Goal: Transaction & Acquisition: Purchase product/service

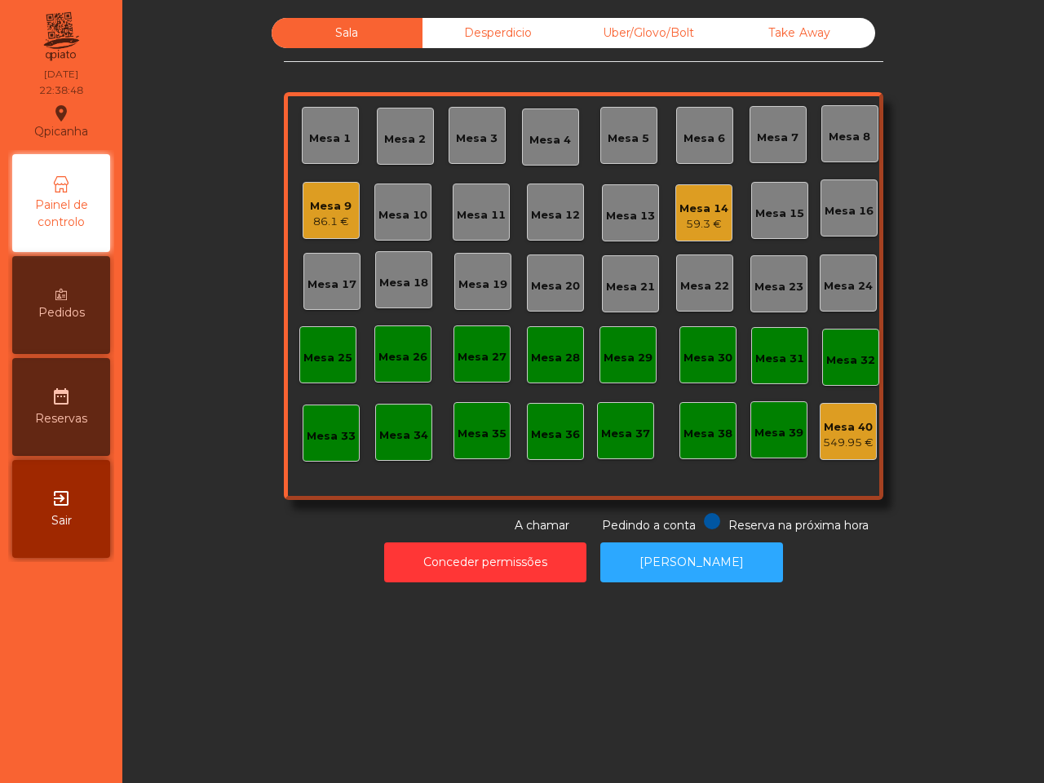
click at [681, 229] on div "59.3 €" at bounding box center [704, 224] width 49 height 16
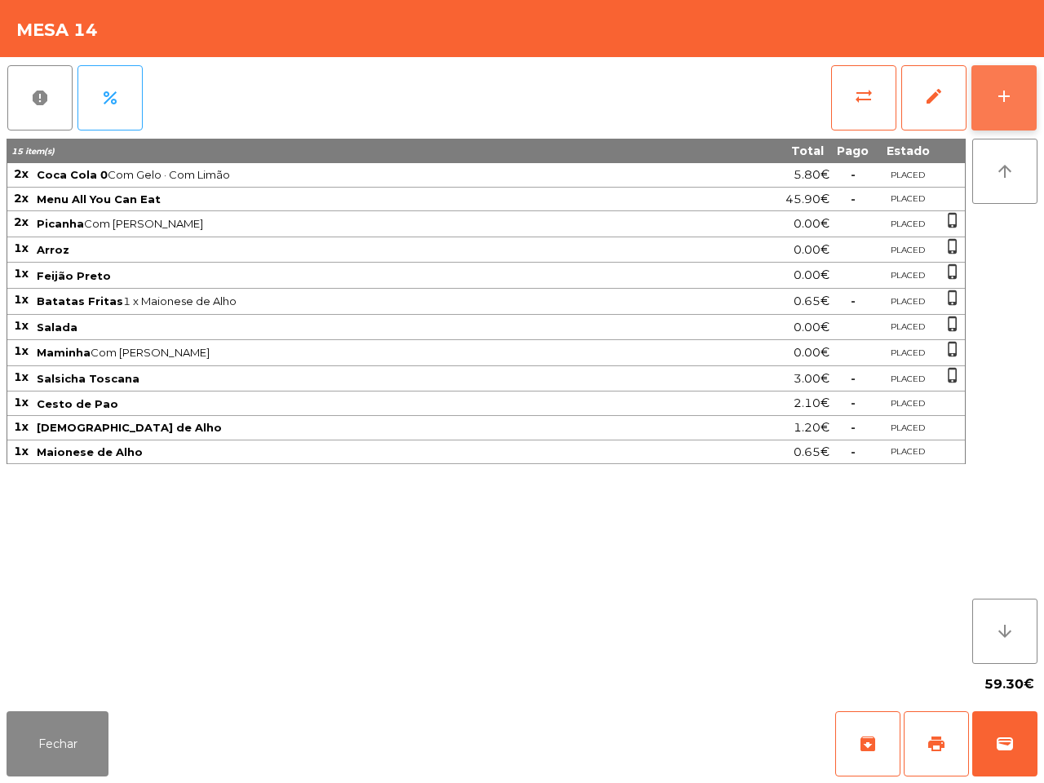
click at [983, 106] on button "add" at bounding box center [1004, 97] width 65 height 65
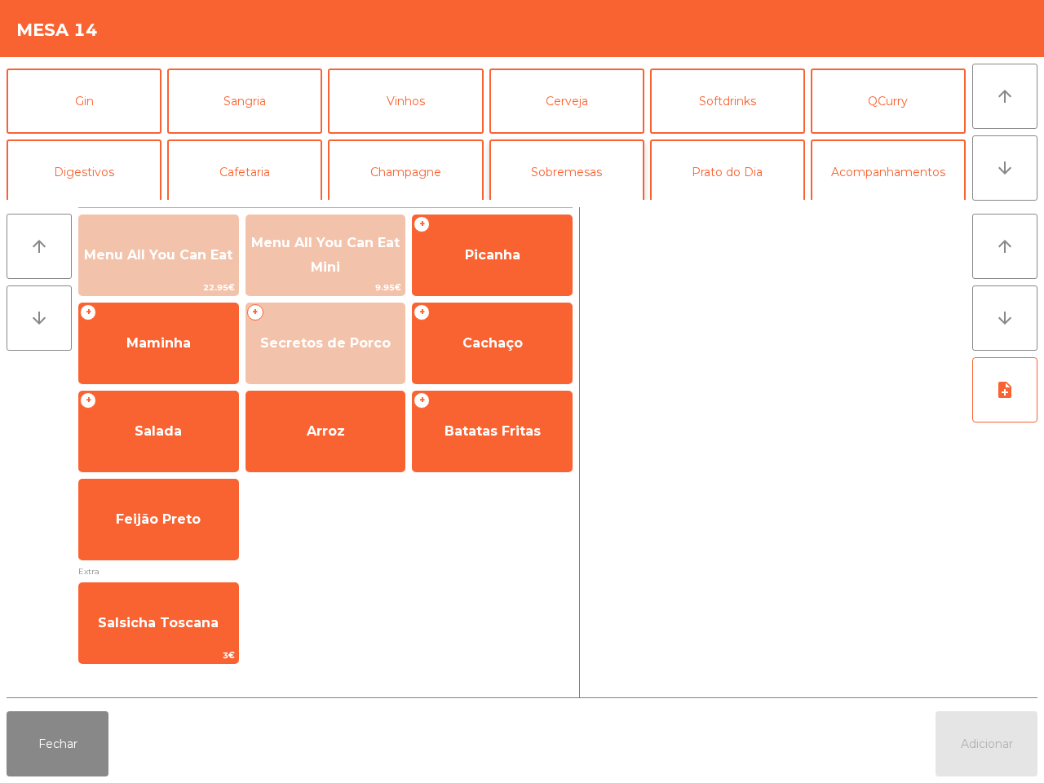
scroll to position [102, 0]
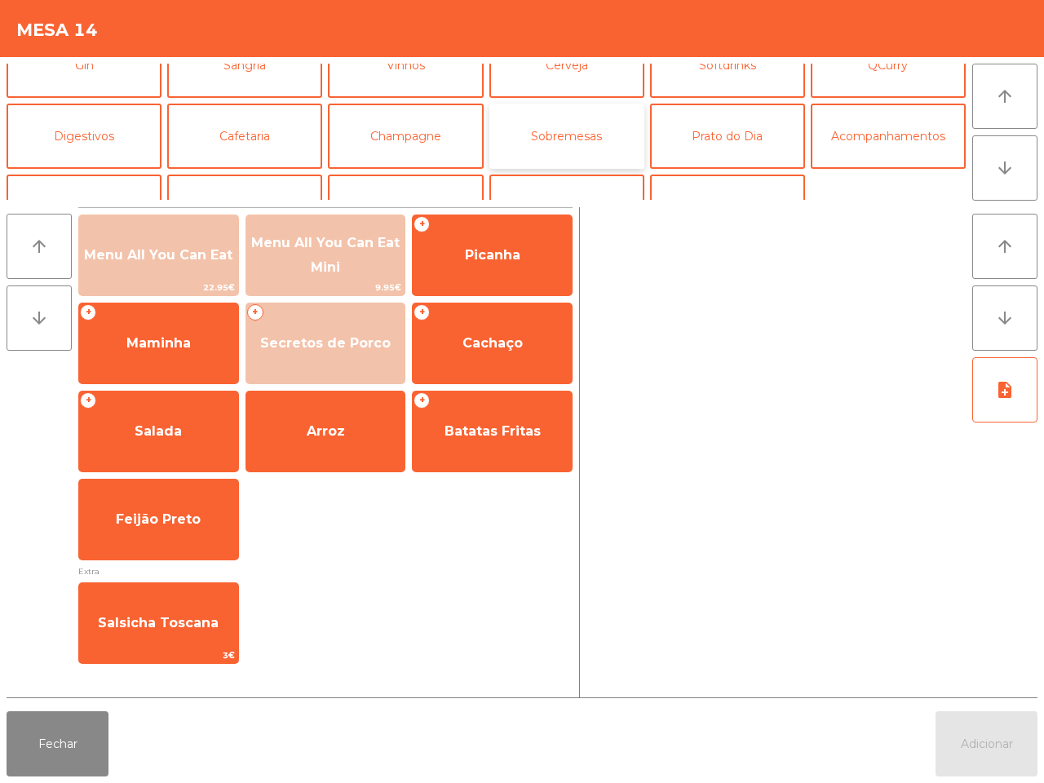
click at [586, 131] on button "Sobremesas" at bounding box center [566, 136] width 155 height 65
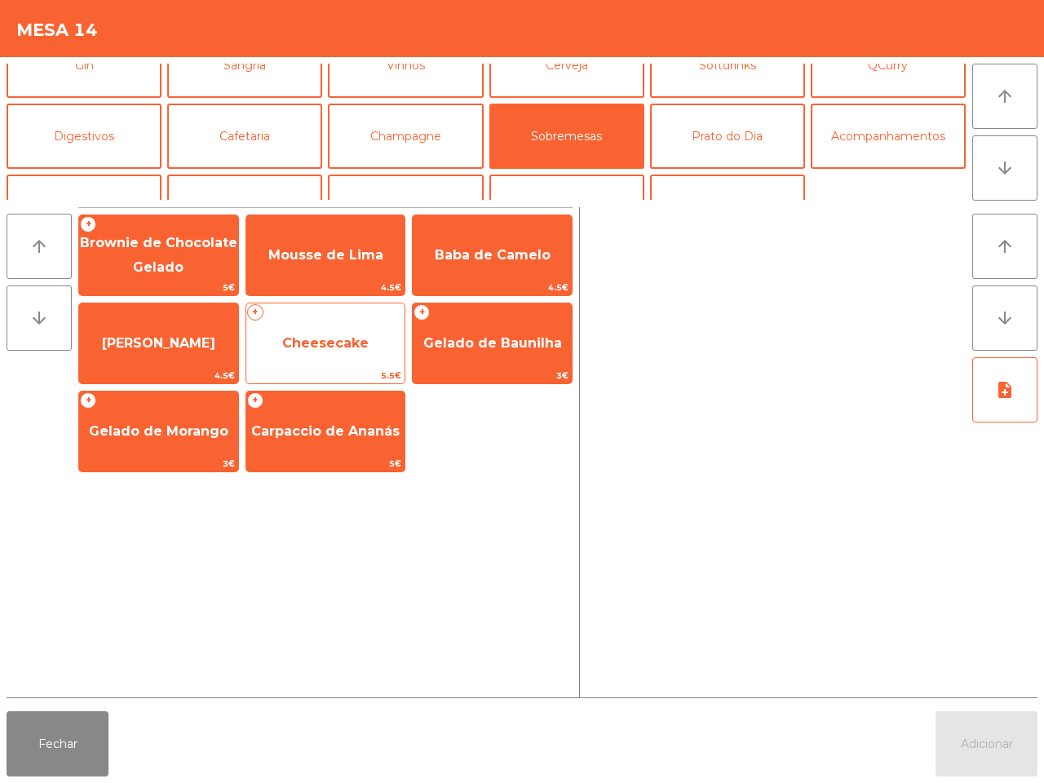
click at [349, 377] on span "5.5€" at bounding box center [325, 375] width 159 height 15
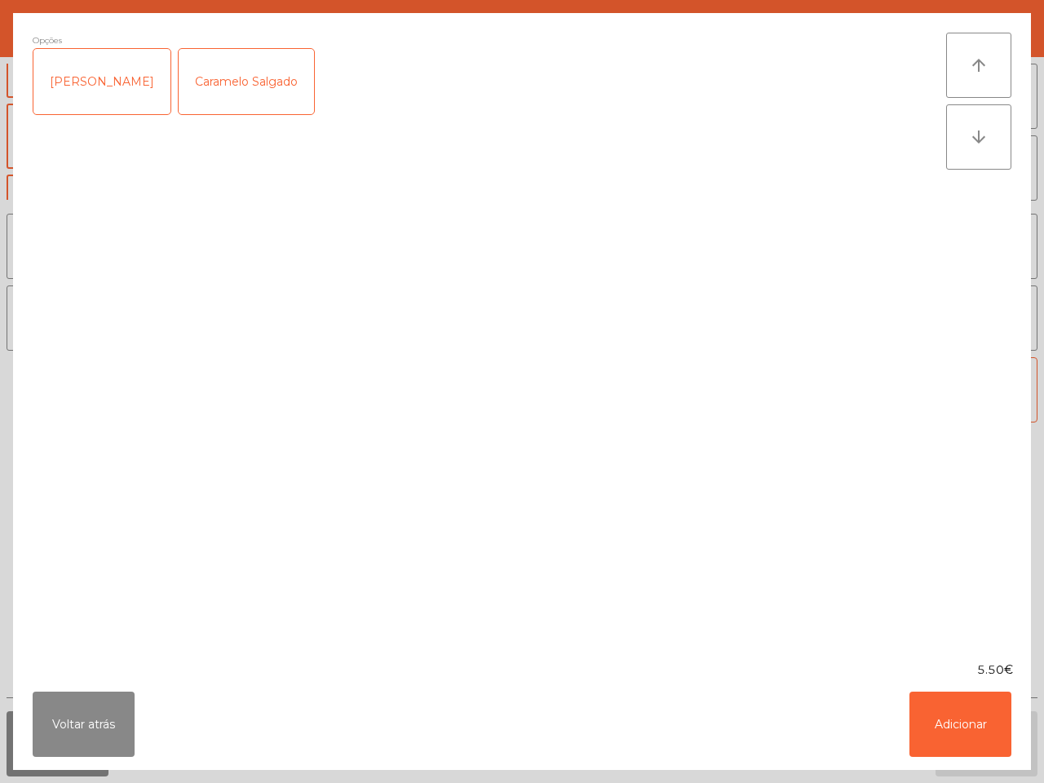
click at [60, 87] on div "[PERSON_NAME]" at bounding box center [101, 81] width 137 height 65
click at [949, 712] on button "Adicionar" at bounding box center [961, 724] width 102 height 65
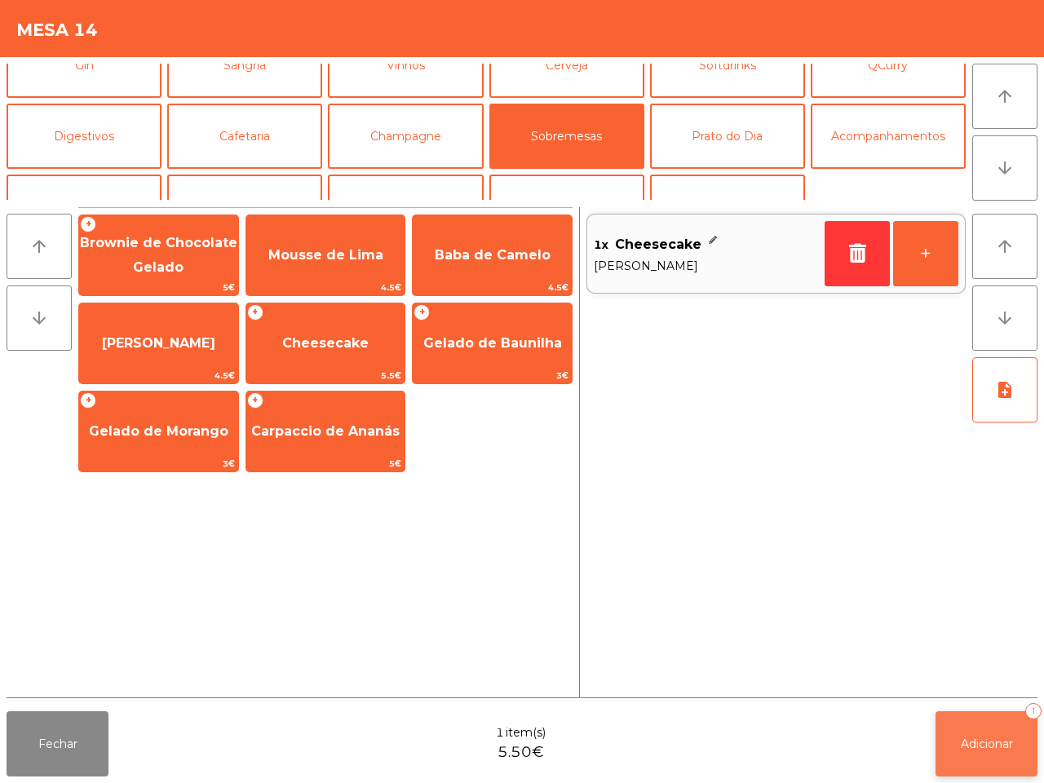
click at [949, 733] on button "Adicionar 1" at bounding box center [987, 743] width 102 height 65
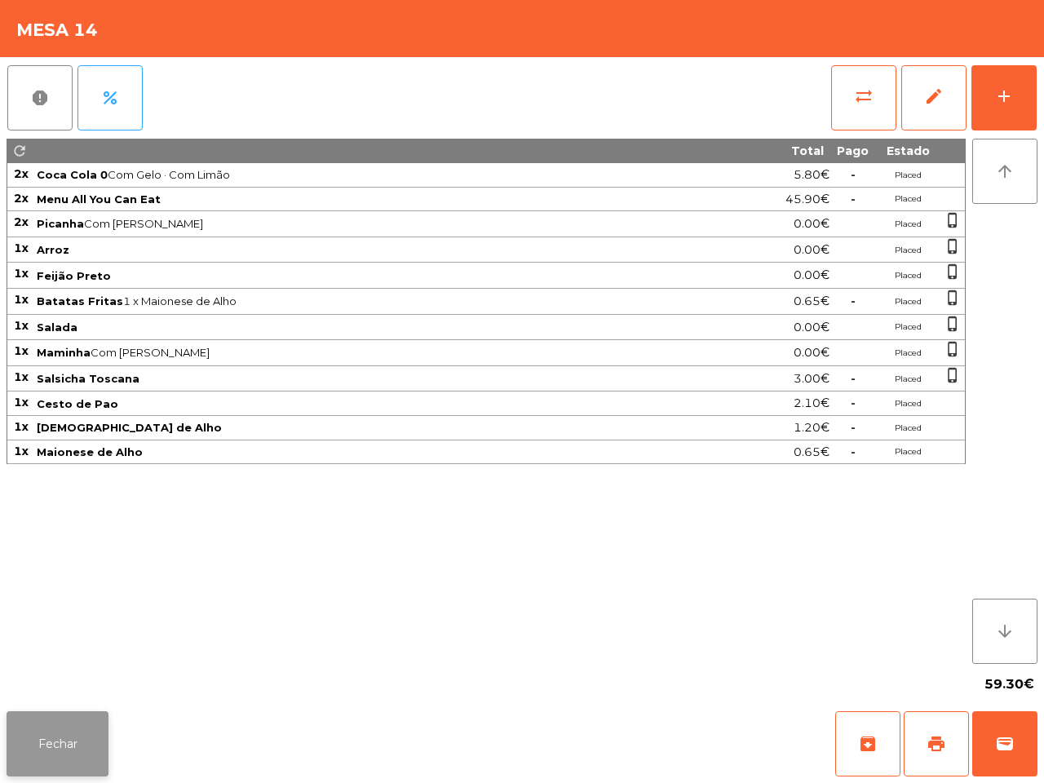
click at [0, 734] on div "Fechar archive print wallet" at bounding box center [522, 744] width 1044 height 78
click at [67, 752] on button "Fechar" at bounding box center [58, 743] width 102 height 65
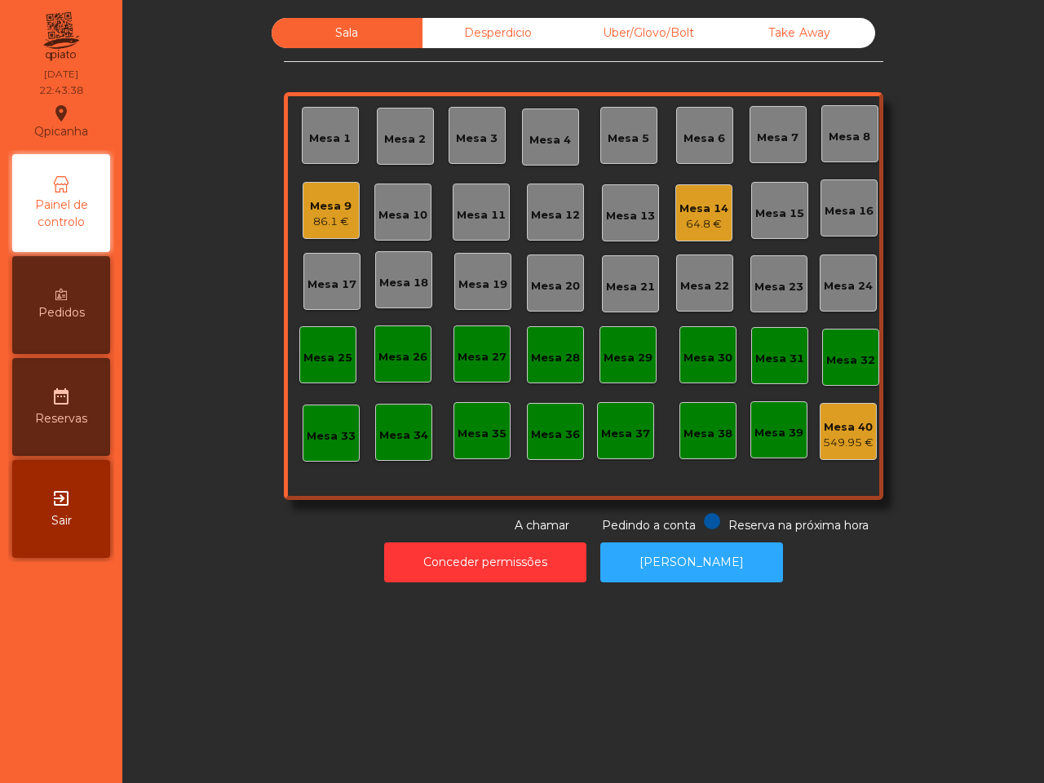
click at [82, 747] on nav "Qpicanha location_on [DATE] 22:43:38 Painel de controlo Pedidos date_range Rese…" at bounding box center [61, 391] width 122 height 783
click at [320, 223] on div "86.1 €" at bounding box center [331, 222] width 42 height 16
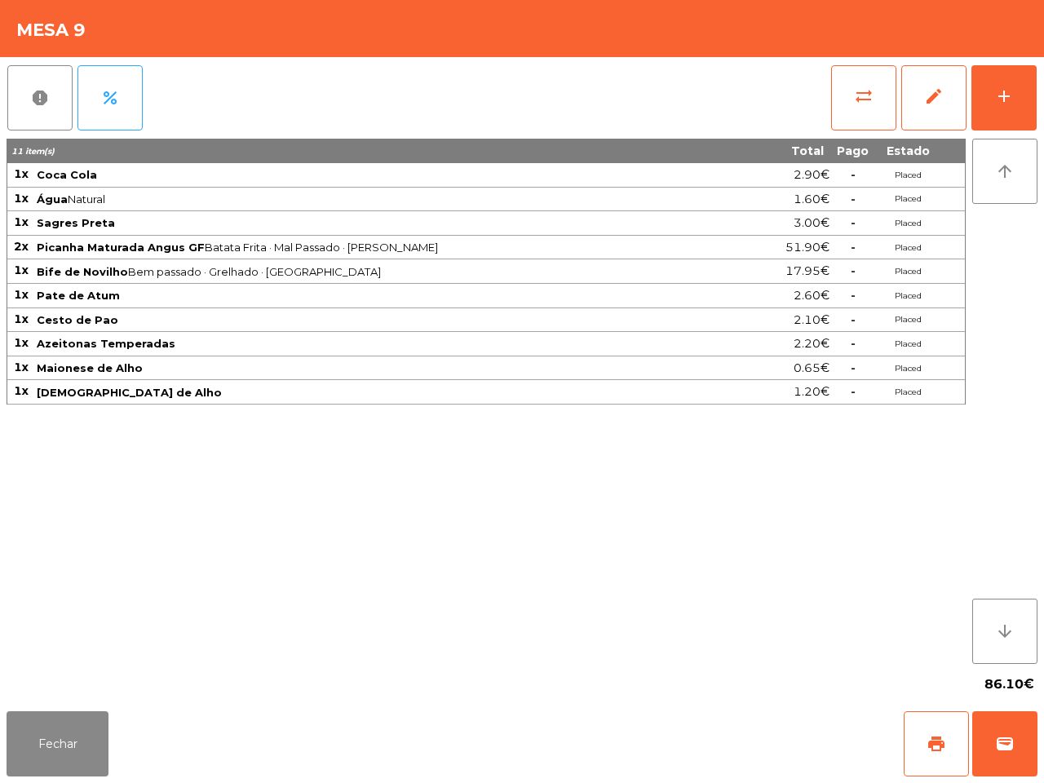
click at [582, 423] on div "11 item(s) Total Pago Estado 1x Coca Cola 2.90€ - Placed 1x Água Natural 1.60€ …" at bounding box center [486, 401] width 959 height 525
click at [77, 727] on button "Fechar" at bounding box center [58, 743] width 102 height 65
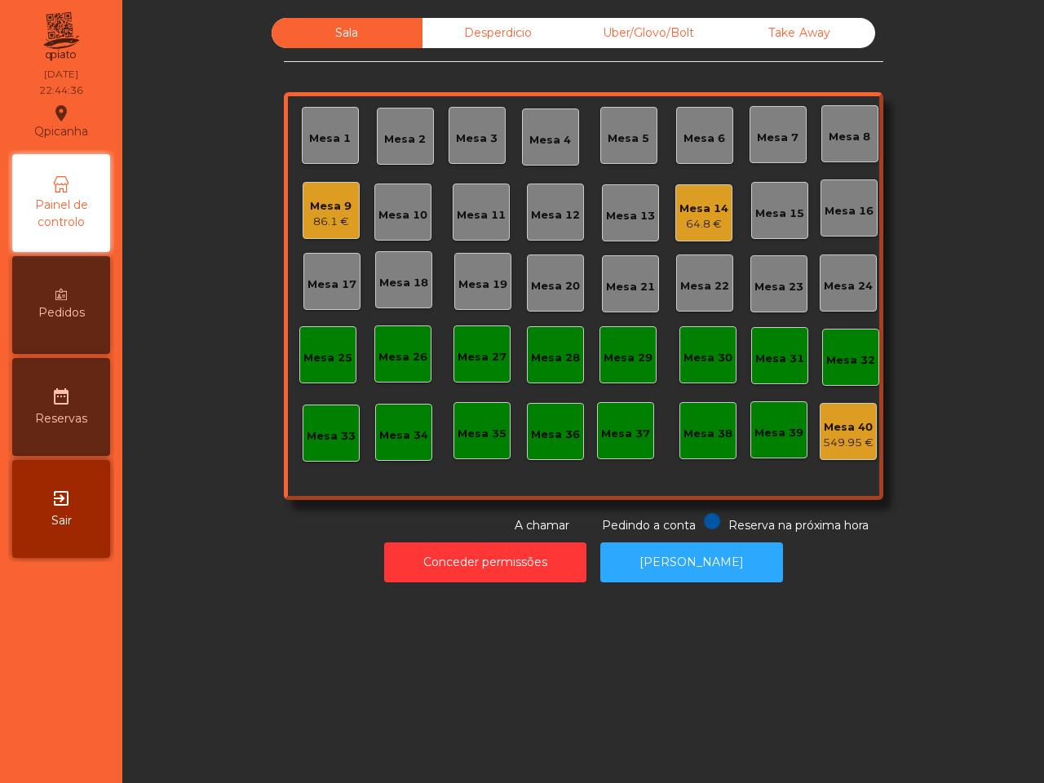
click at [324, 202] on div "Mesa 9" at bounding box center [331, 206] width 42 height 16
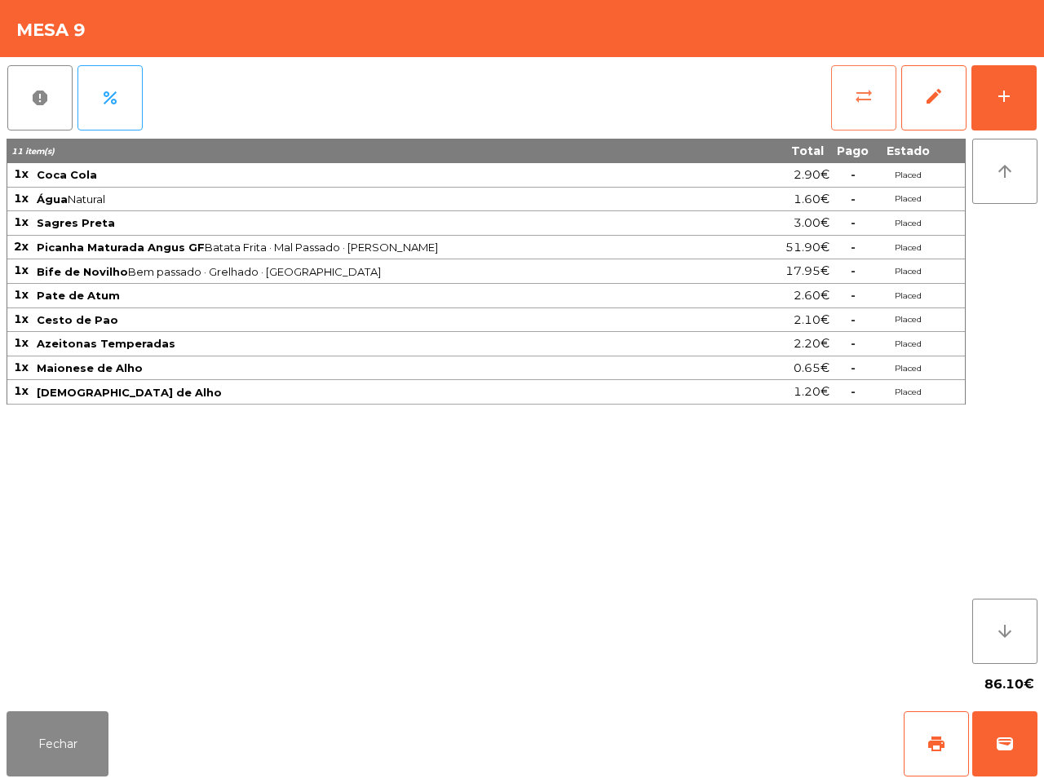
click at [859, 102] on span "sync_alt" at bounding box center [864, 96] width 20 height 20
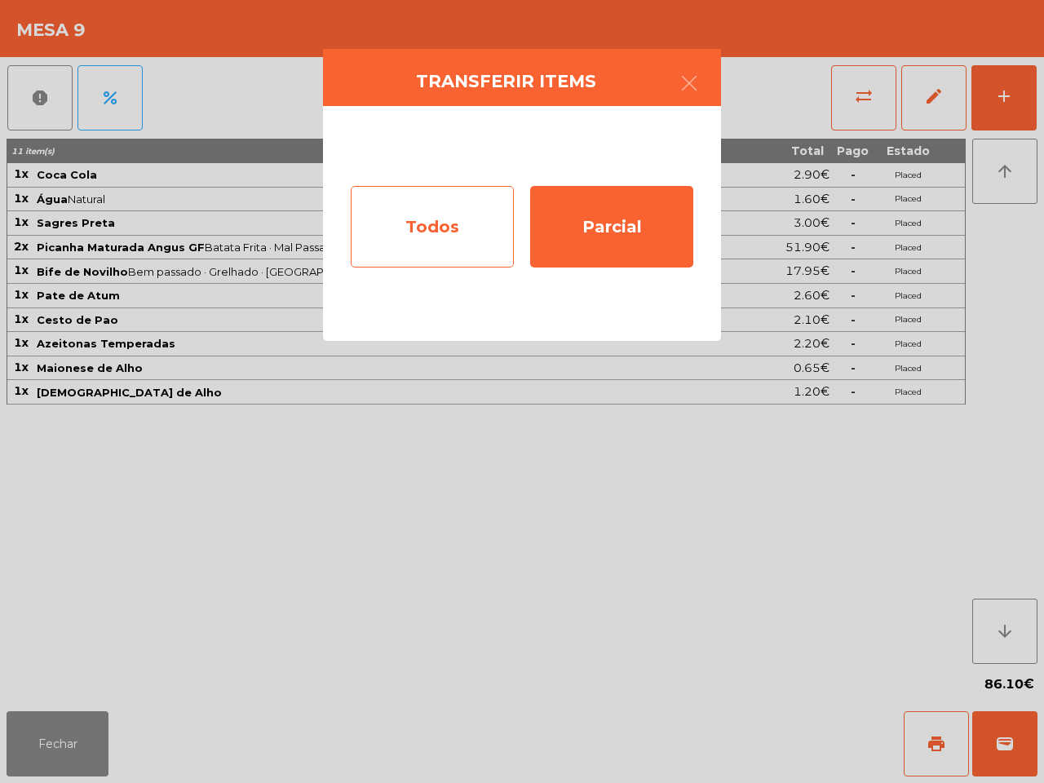
click at [401, 234] on div "Todos" at bounding box center [432, 227] width 163 height 82
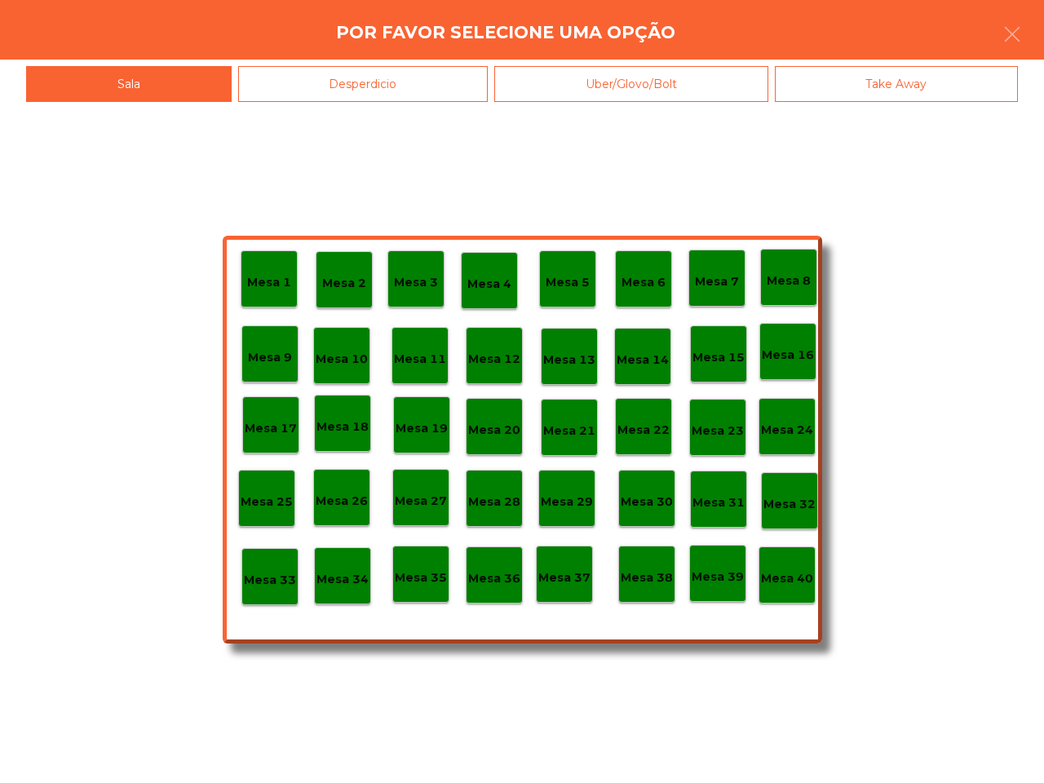
click at [723, 589] on div "Mesa 39" at bounding box center [717, 573] width 57 height 57
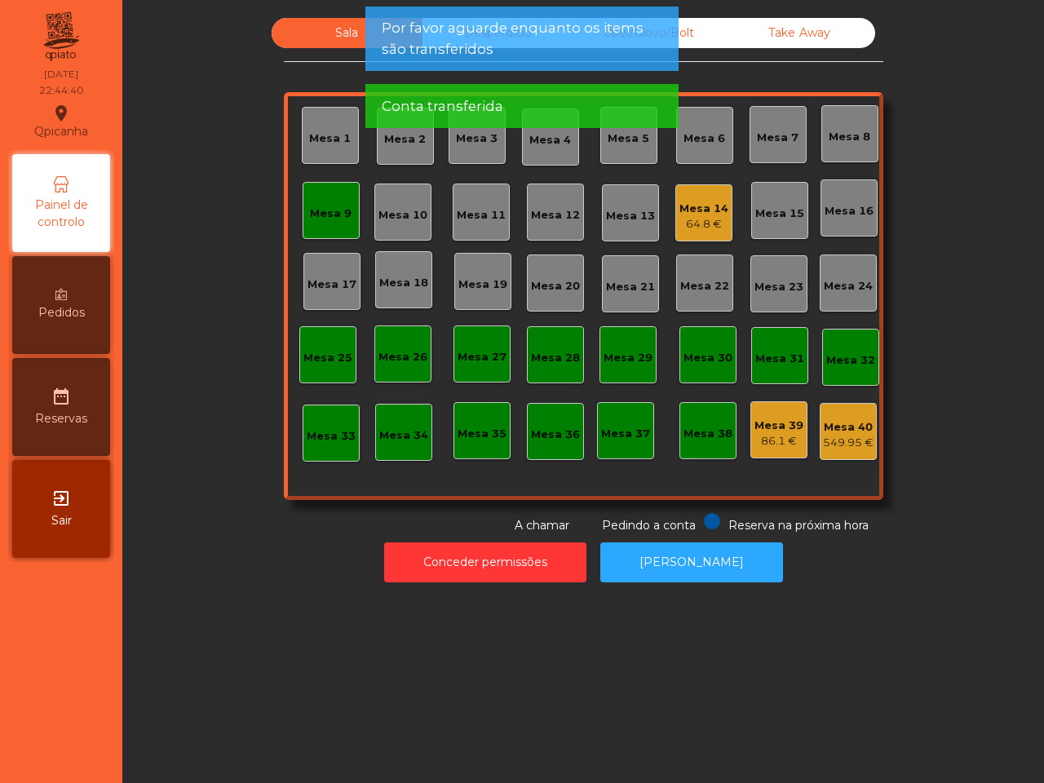
click at [333, 209] on div "Mesa 9" at bounding box center [331, 214] width 42 height 16
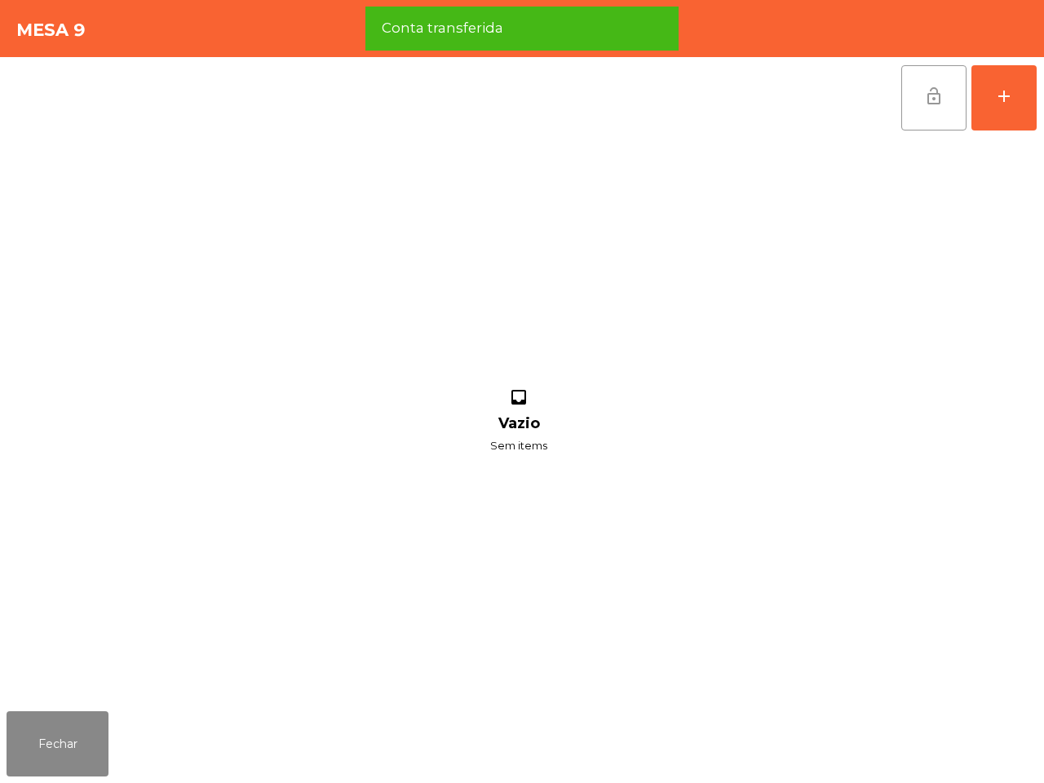
click at [924, 88] on span "lock_open" at bounding box center [934, 96] width 20 height 20
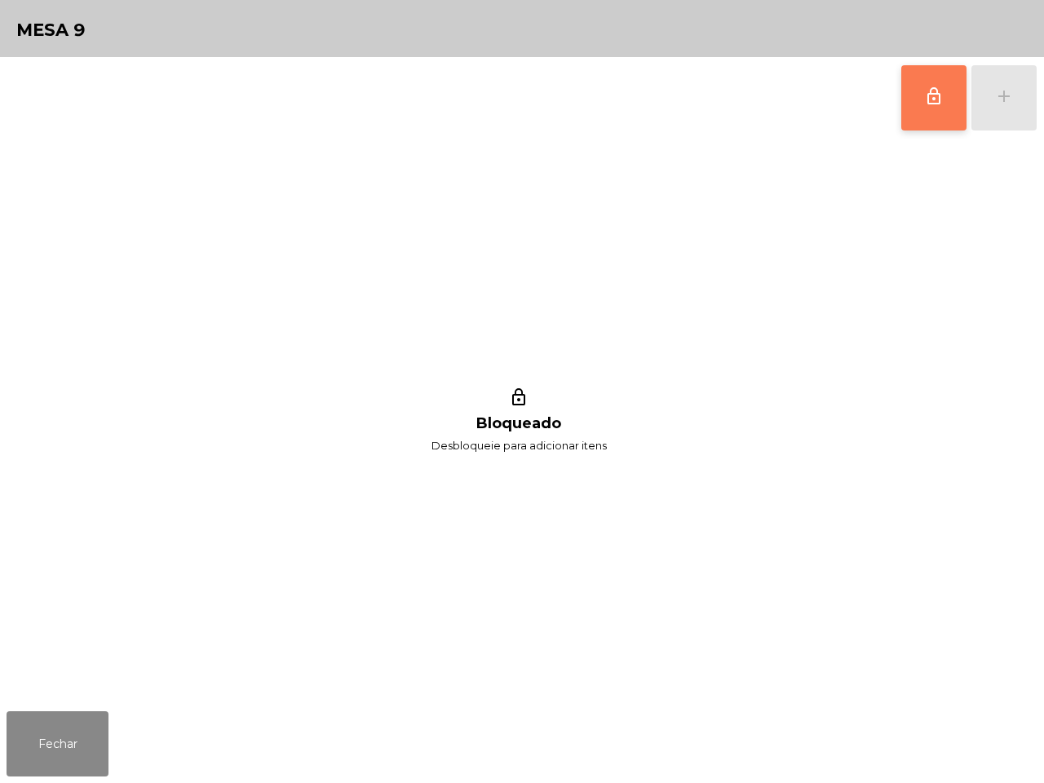
click at [861, 228] on div "lock_outline Bloqueado Desbloqueie para adicionar itens" at bounding box center [519, 422] width 1025 height 566
click at [35, 745] on button "Fechar" at bounding box center [58, 743] width 102 height 65
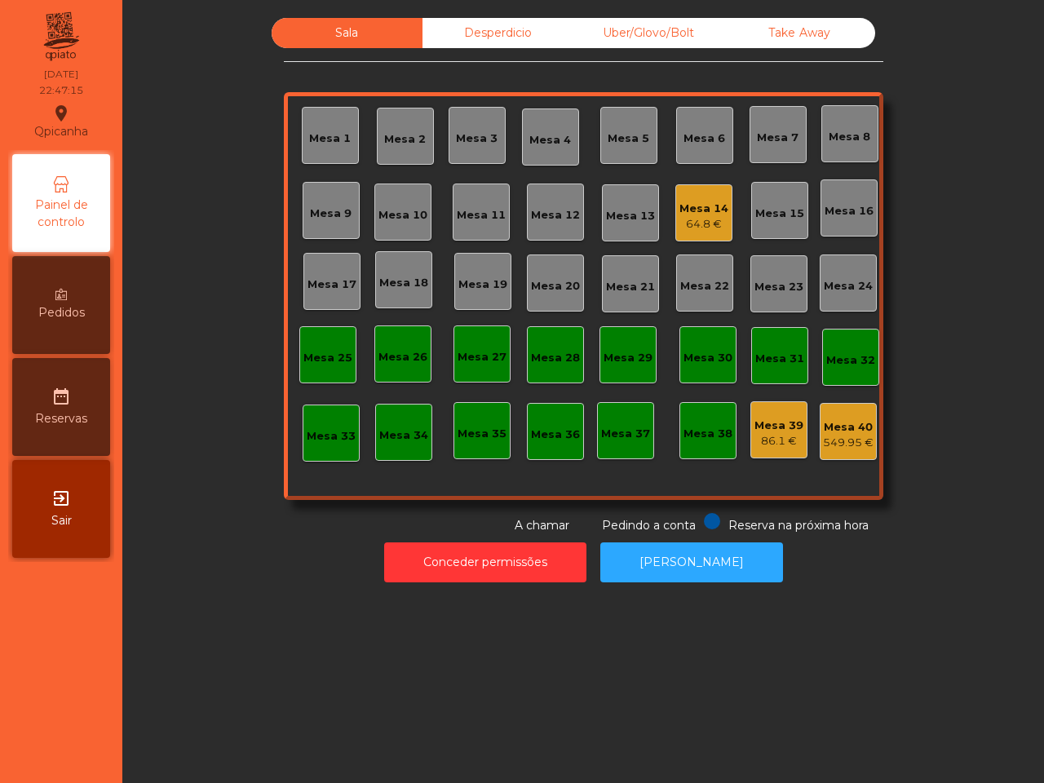
click at [681, 224] on div "64.8 €" at bounding box center [704, 224] width 49 height 16
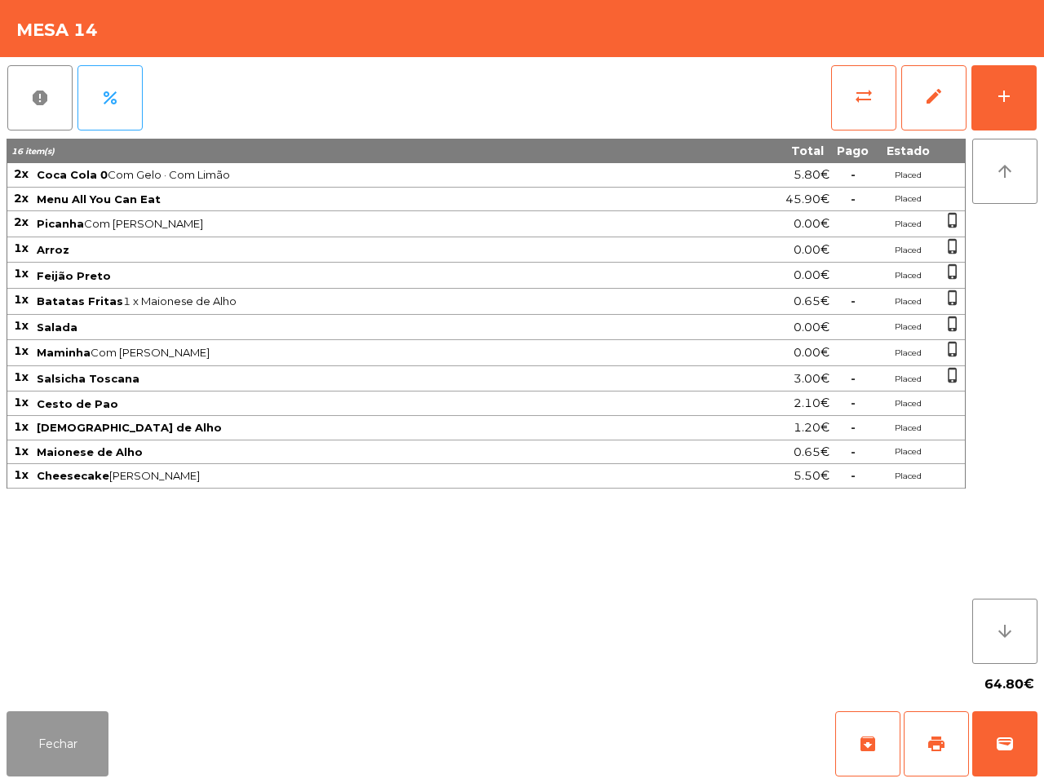
click at [86, 742] on button "Fechar" at bounding box center [58, 743] width 102 height 65
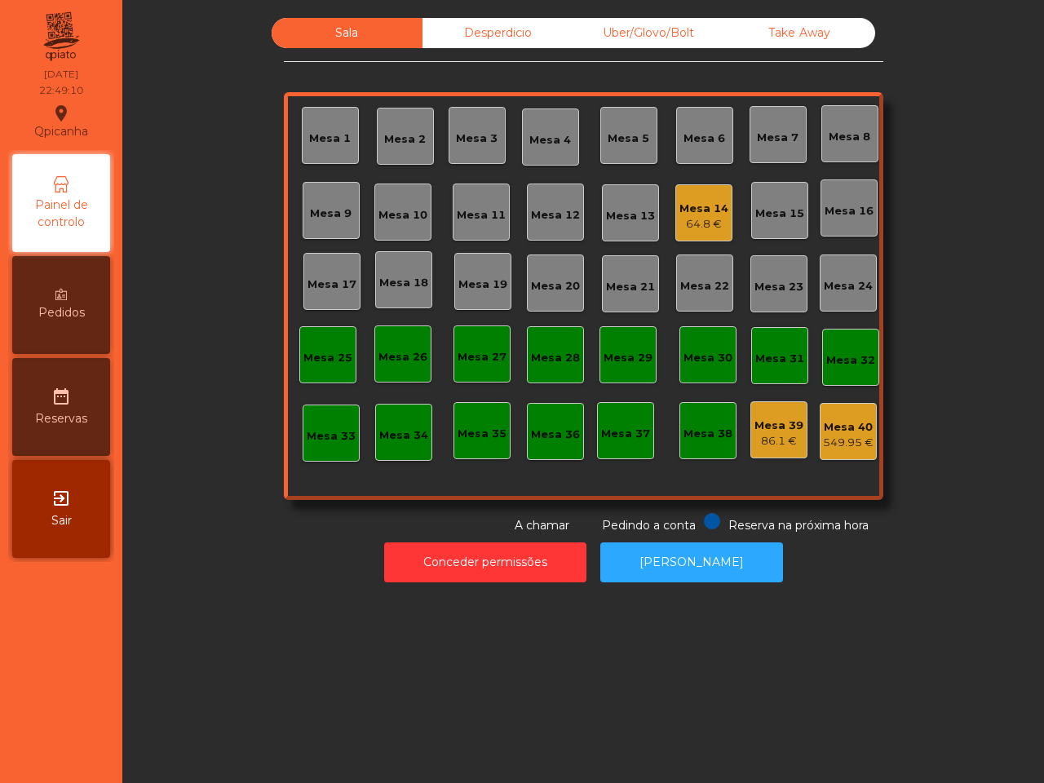
drag, startPoint x: 86, startPoint y: 738, endPoint x: 123, endPoint y: 751, distance: 39.0
click at [121, 751] on nav "Qpicanha location_on [DATE] 22:49:10 Painel de controlo Pedidos date_range Rese…" at bounding box center [61, 391] width 122 height 783
click at [773, 450] on div "Mesa 39 86.1 €" at bounding box center [779, 429] width 57 height 57
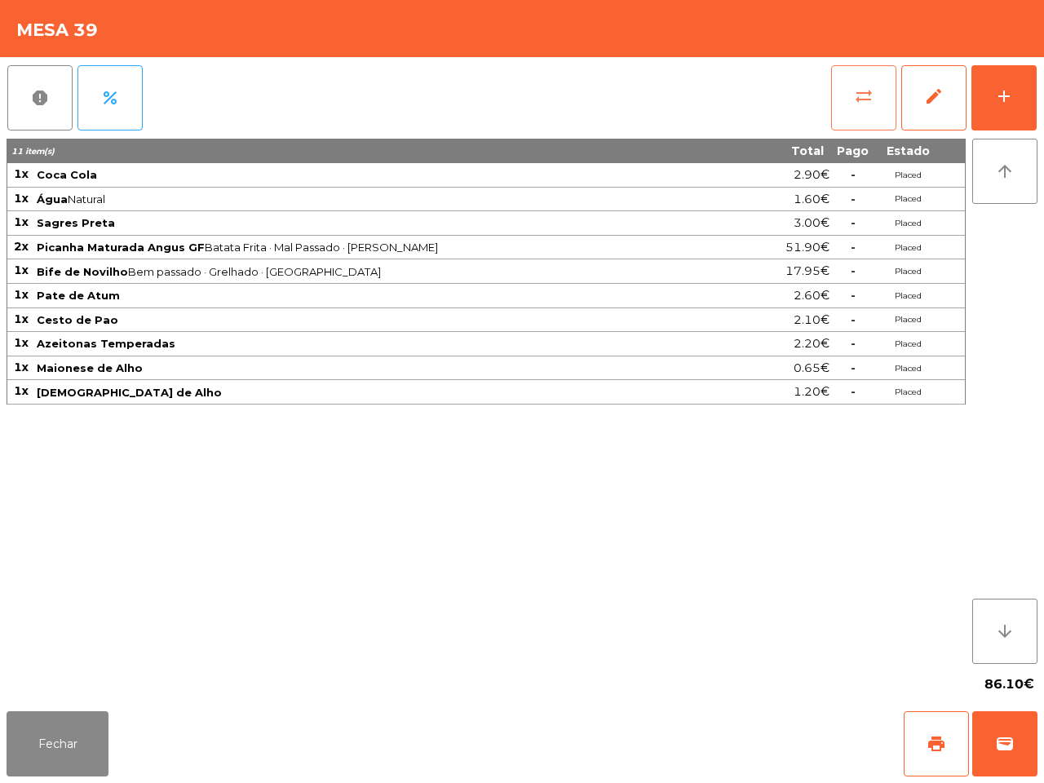
click at [840, 108] on button "sync_alt" at bounding box center [863, 97] width 65 height 65
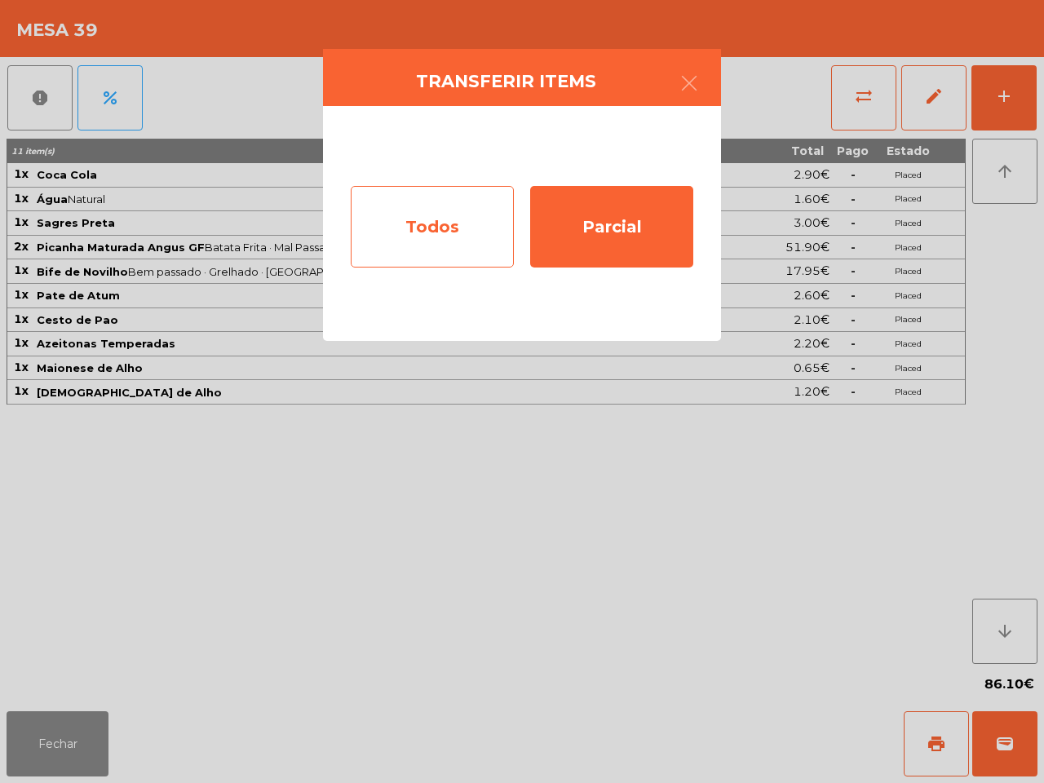
click at [441, 229] on div "Todos" at bounding box center [432, 227] width 163 height 82
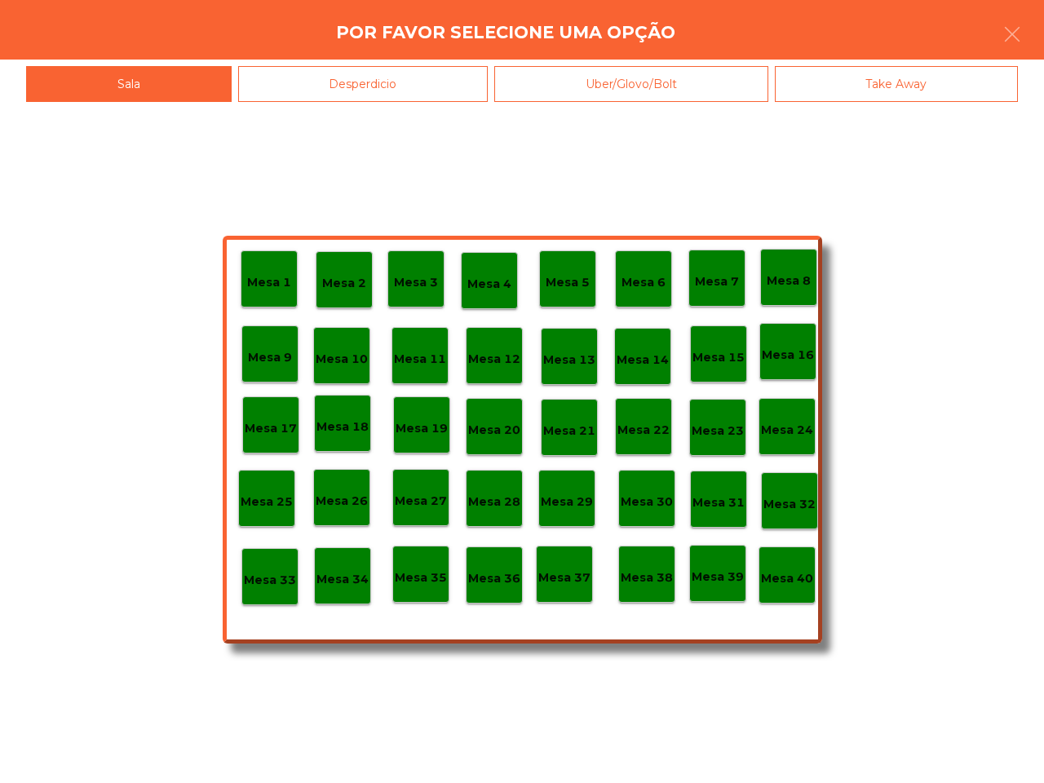
click at [798, 579] on p "Mesa 40" at bounding box center [787, 578] width 52 height 19
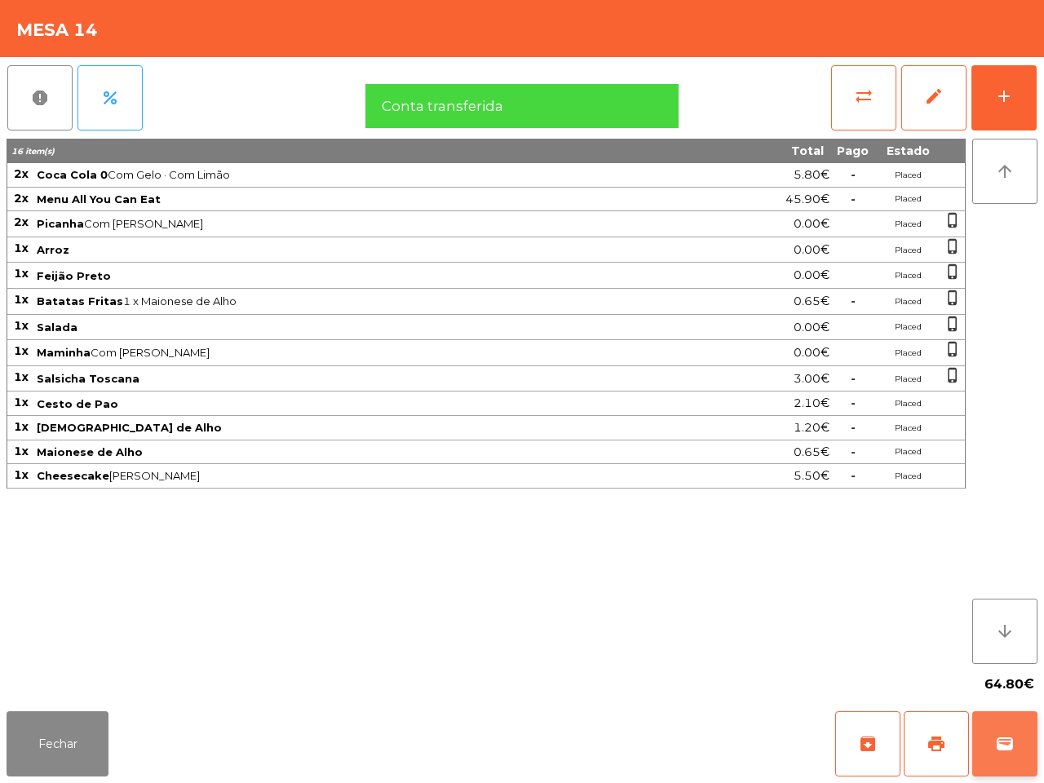
click at [987, 742] on button "wallet" at bounding box center [1004, 743] width 65 height 65
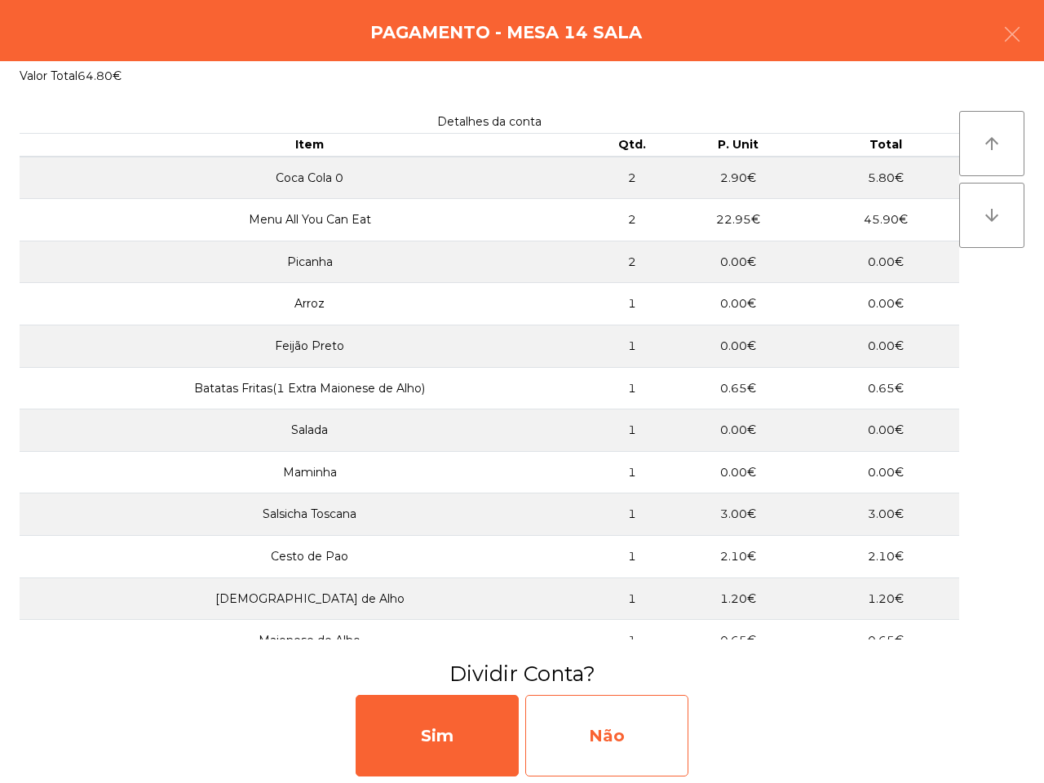
click at [628, 747] on div "Não" at bounding box center [606, 736] width 163 height 82
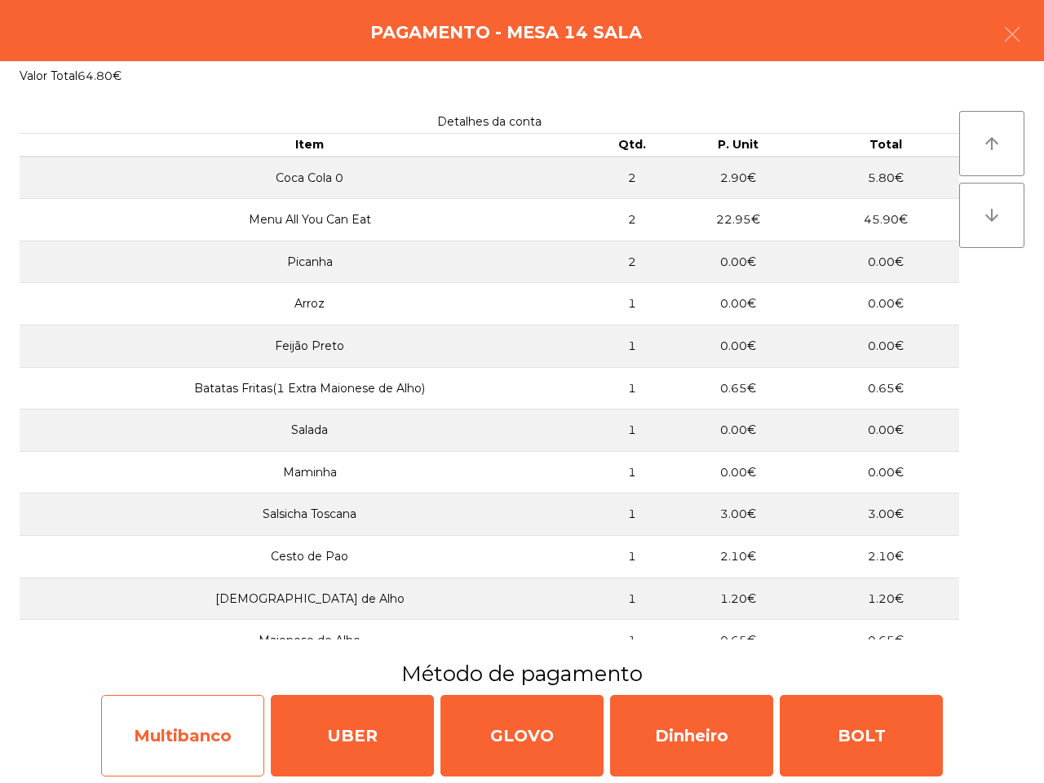
click at [209, 723] on div "Multibanco" at bounding box center [182, 736] width 163 height 82
select select "**"
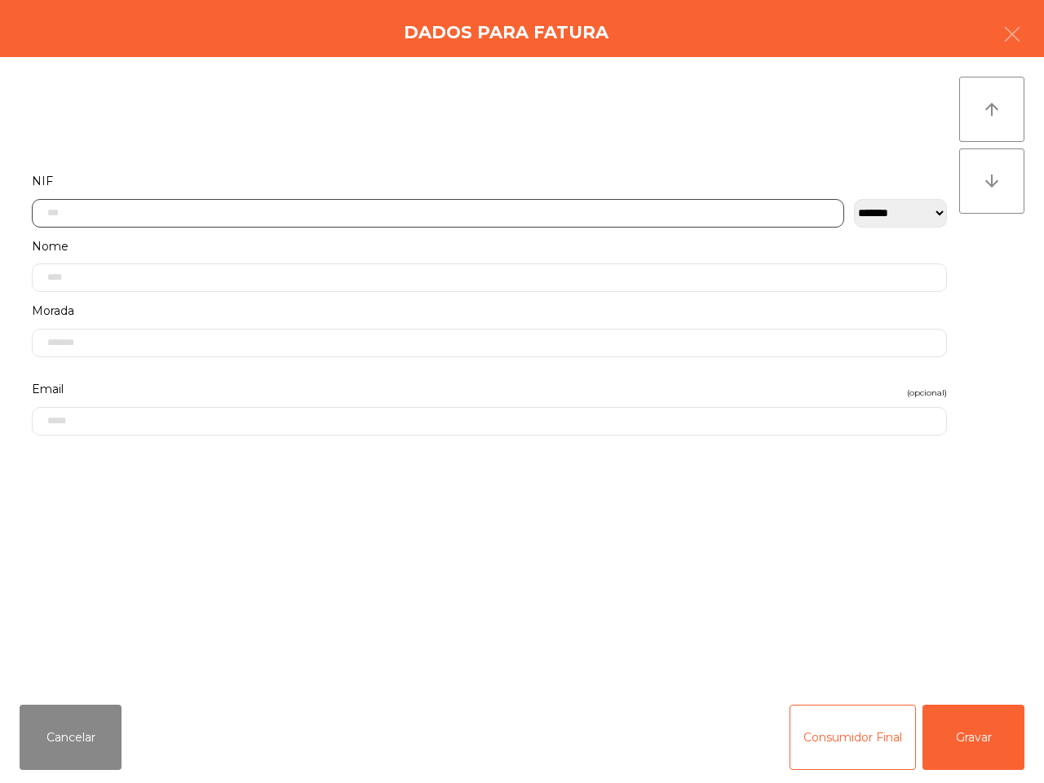
click at [432, 206] on input "text" at bounding box center [438, 213] width 813 height 29
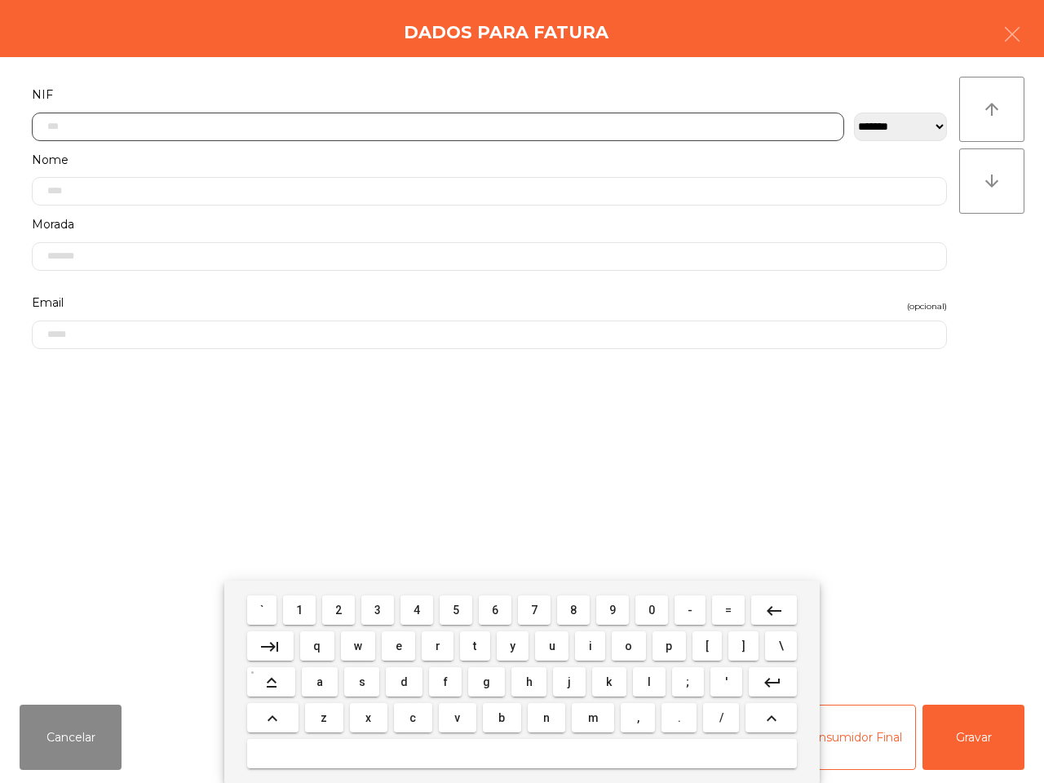
scroll to position [91, 0]
click at [461, 612] on button "5" at bounding box center [456, 610] width 33 height 29
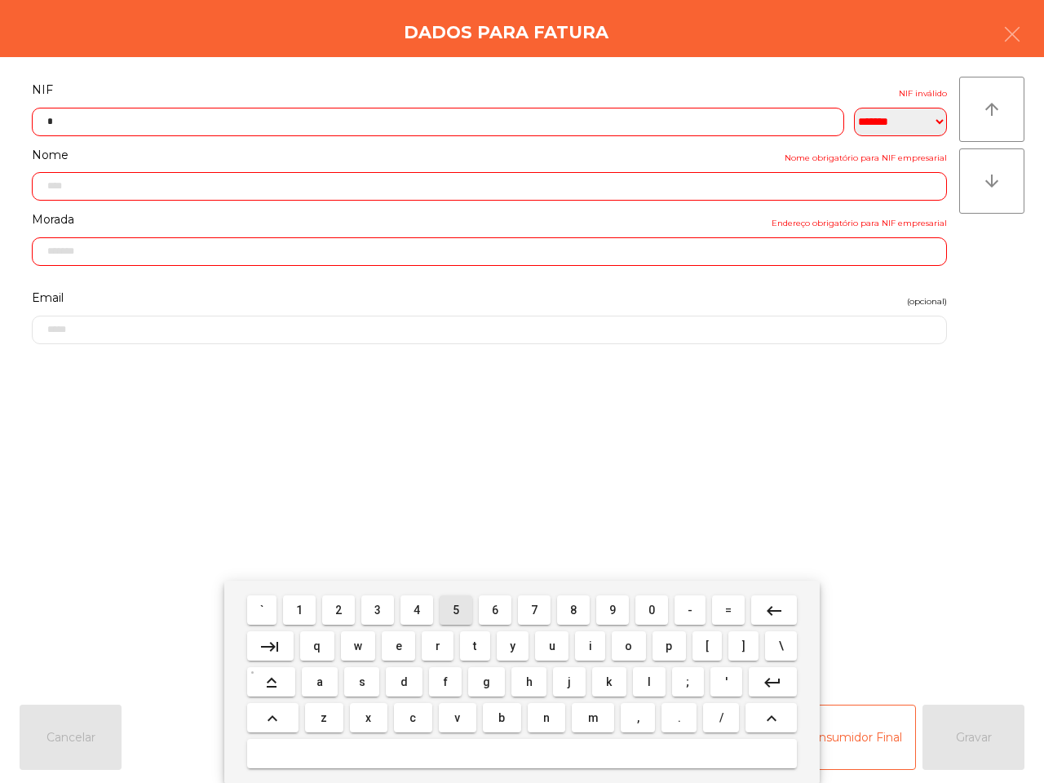
click at [307, 614] on button "1" at bounding box center [299, 610] width 33 height 29
click at [564, 613] on button "8" at bounding box center [573, 610] width 33 height 29
click at [387, 608] on button "3" at bounding box center [377, 610] width 33 height 29
click at [386, 608] on button "3" at bounding box center [377, 610] width 33 height 29
click at [427, 609] on button "4" at bounding box center [417, 610] width 33 height 29
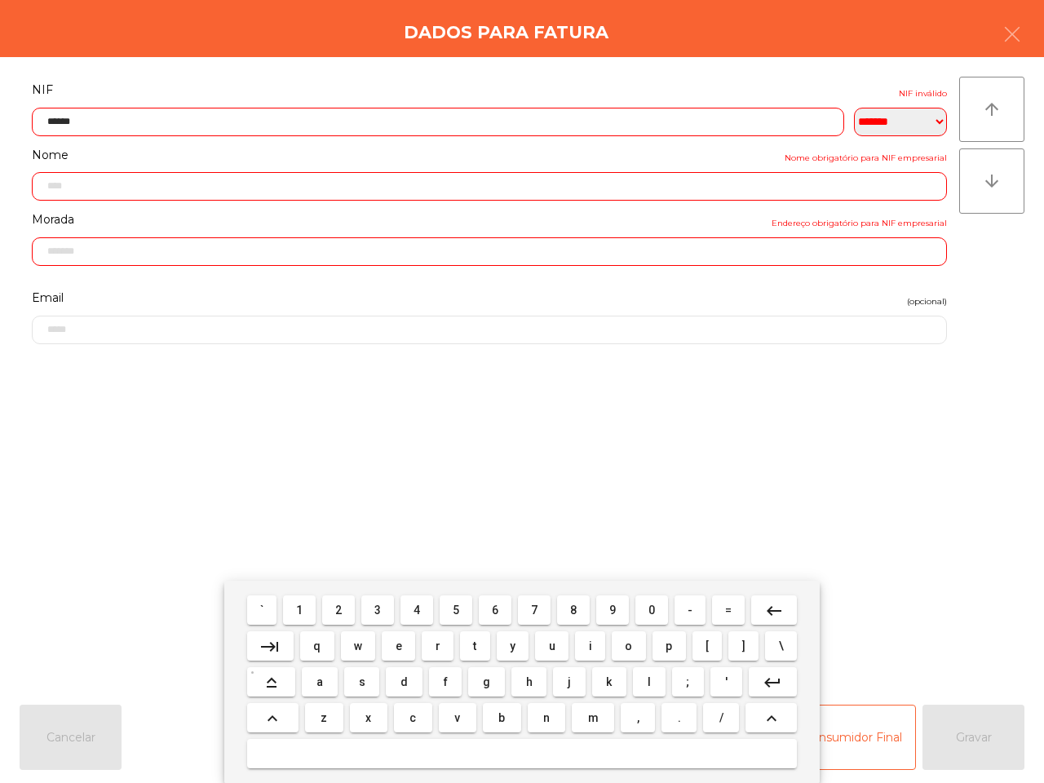
click at [312, 606] on button "1" at bounding box center [299, 610] width 33 height 29
click at [353, 609] on button "2" at bounding box center [338, 610] width 33 height 29
click at [649, 604] on span "0" at bounding box center [652, 610] width 7 height 13
type input "*********"
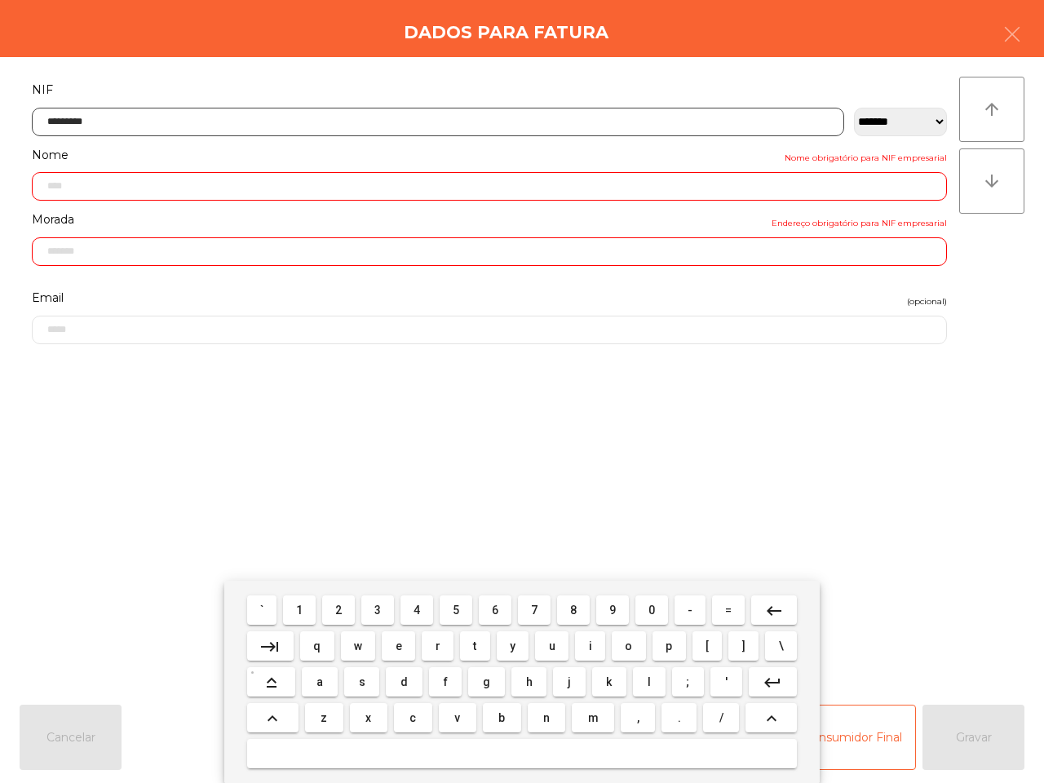
type input "**********"
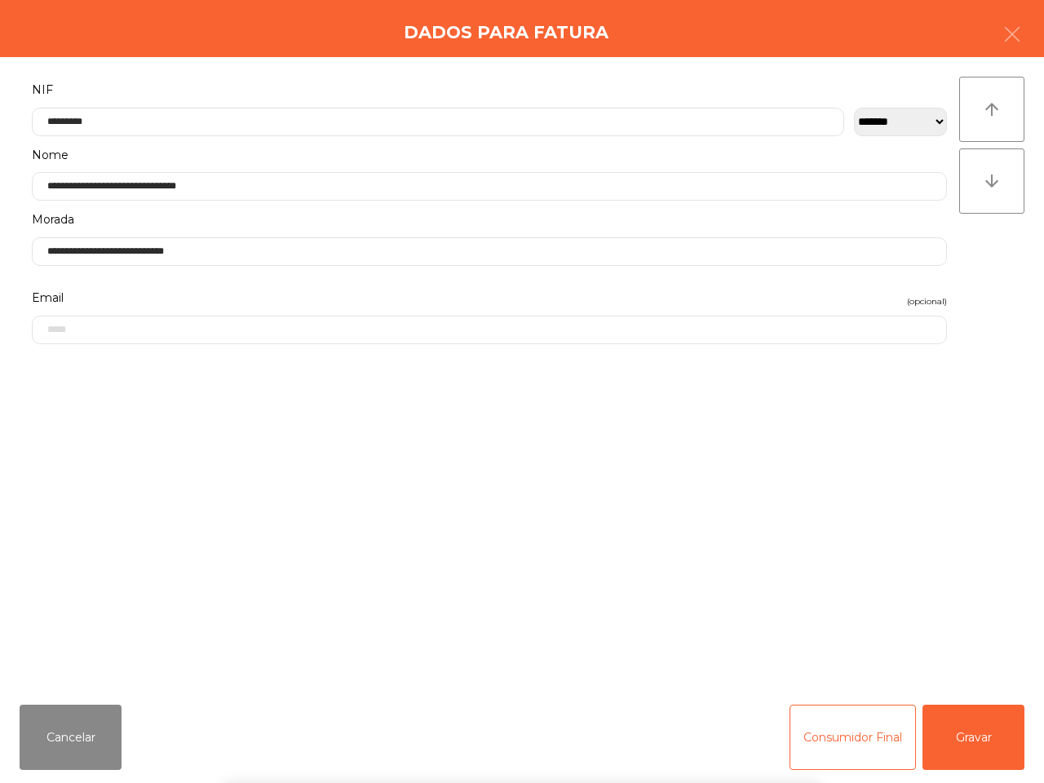
click at [979, 751] on div "` 1 2 3 4 5 6 7 8 9 0 - = keyboard_backspace keyboard_tab q w e r t y u i o p […" at bounding box center [522, 682] width 1044 height 202
click at [968, 743] on button "Gravar" at bounding box center [974, 737] width 102 height 65
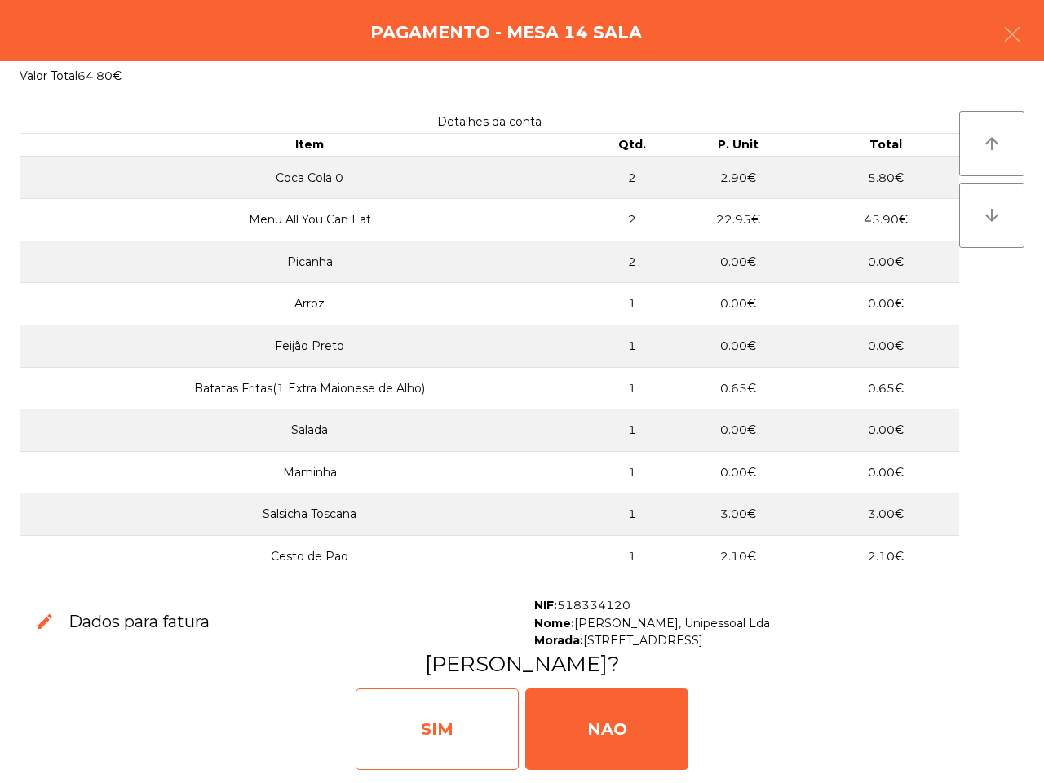
click at [494, 726] on div "SIM" at bounding box center [437, 730] width 163 height 82
